Goal: Check status: Check status

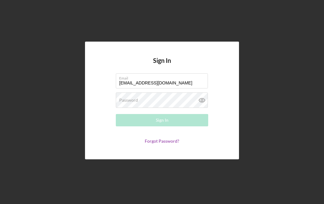
type input "[EMAIL_ADDRESS][DOMAIN_NAME]"
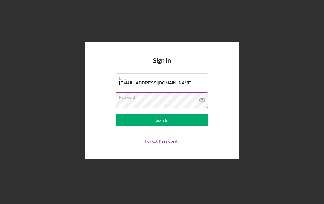
click at [206, 108] on icon at bounding box center [202, 99] width 15 height 15
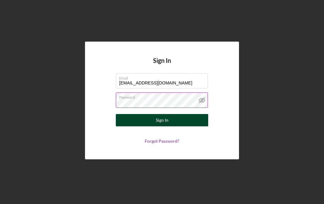
click at [196, 126] on button "Sign In" at bounding box center [162, 120] width 92 height 12
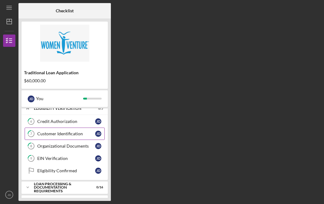
scroll to position [20, 0]
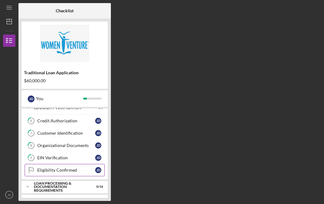
click at [69, 173] on link "Eligibility Confirmed Eligibility Confirmed [PERSON_NAME]" at bounding box center [65, 170] width 80 height 12
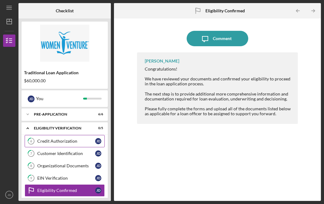
click at [75, 135] on link "6 Credit Authorization [PERSON_NAME]" at bounding box center [65, 141] width 80 height 12
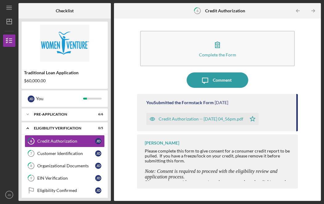
scroll to position [25, 0]
click at [54, 151] on div "Customer Identification" at bounding box center [66, 153] width 58 height 5
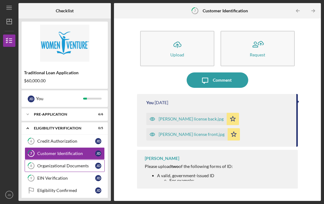
click at [54, 163] on div "Organizational Documents" at bounding box center [66, 165] width 58 height 5
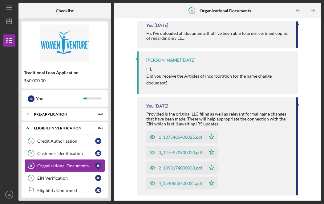
scroll to position [77, 0]
click at [73, 172] on link "9 EIN Verification [PERSON_NAME]" at bounding box center [65, 178] width 80 height 12
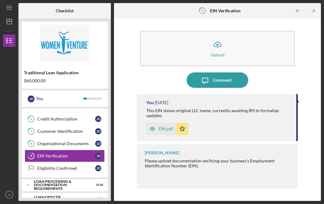
scroll to position [22, 0]
